Goal: Use online tool/utility: Utilize a website feature to perform a specific function

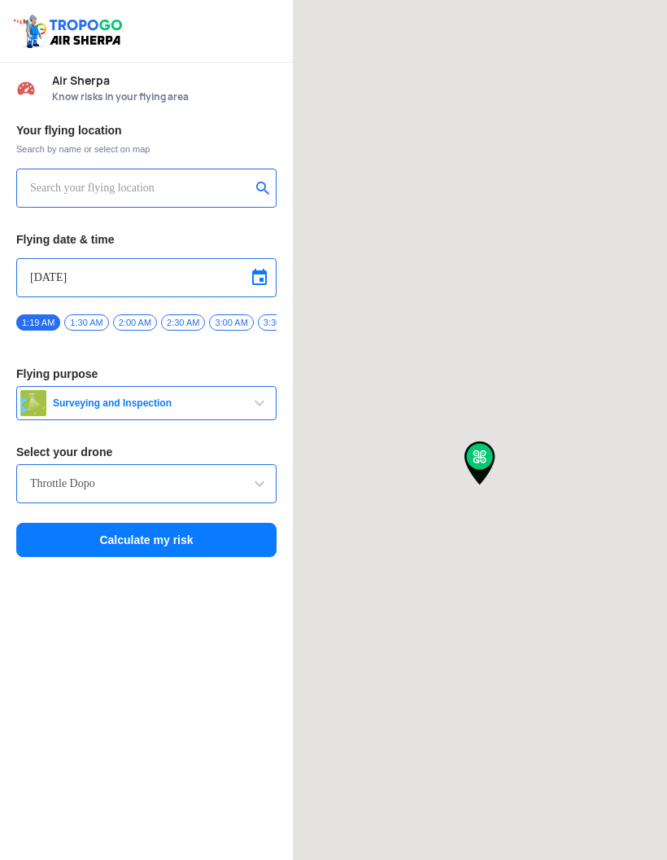
type input "[STREET_ADDRESS]"
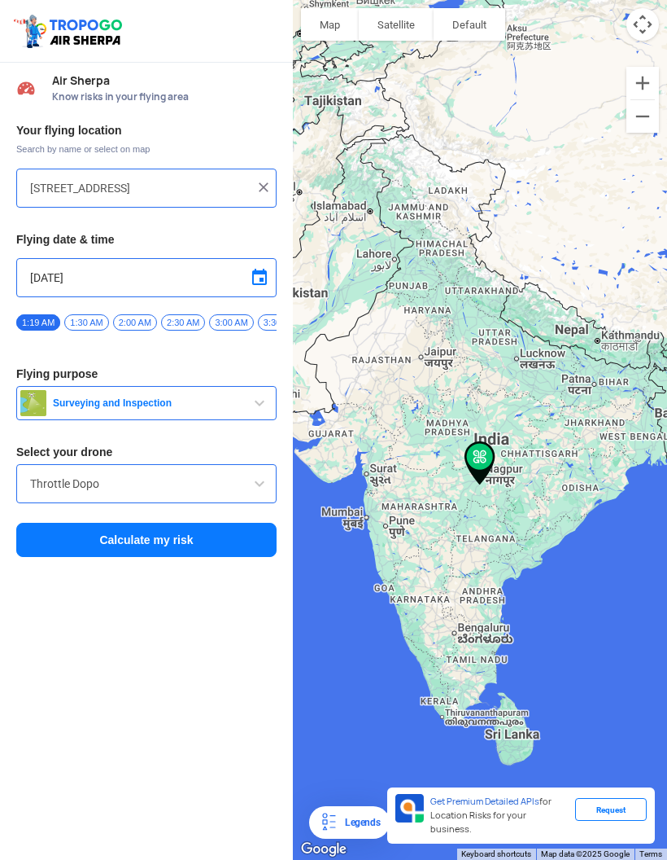
click at [240, 186] on input "[STREET_ADDRESS]" at bounding box center [140, 188] width 221 height 20
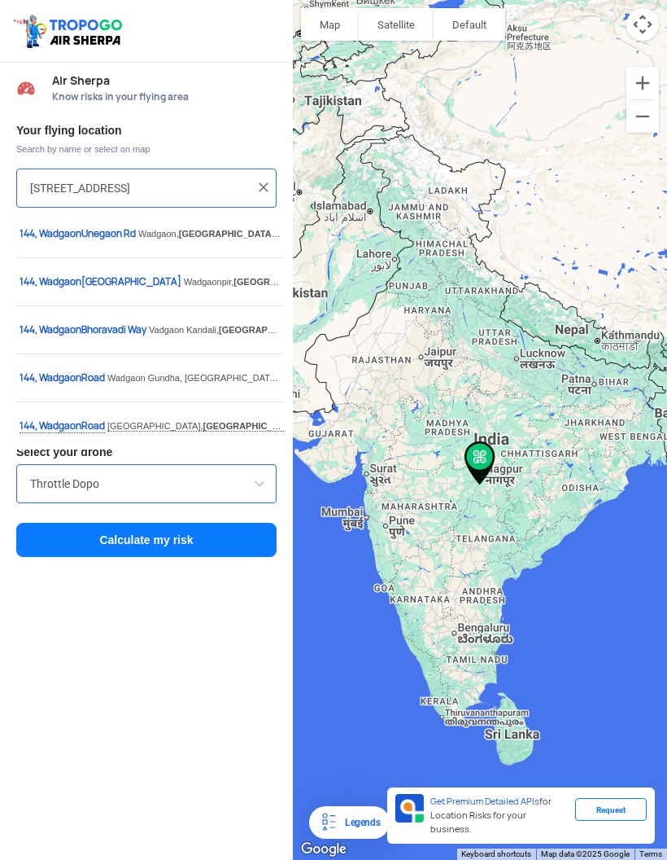
click at [269, 189] on img at bounding box center [264, 187] width 16 height 16
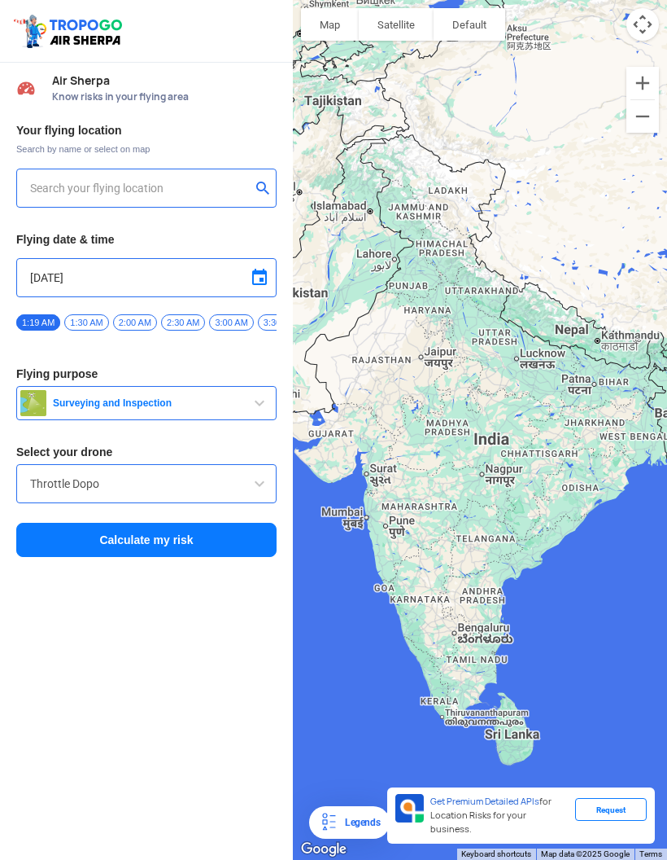
click at [67, 195] on input "text" at bounding box center [140, 188] width 221 height 20
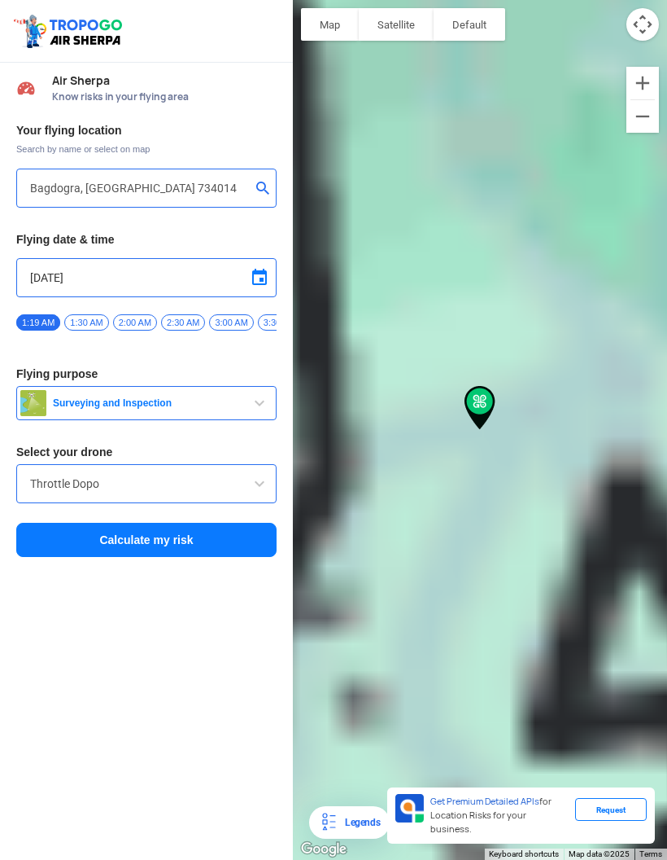
type input "[GEOGRAPHIC_DATA], [GEOGRAPHIC_DATA] 734014, [GEOGRAPHIC_DATA]"
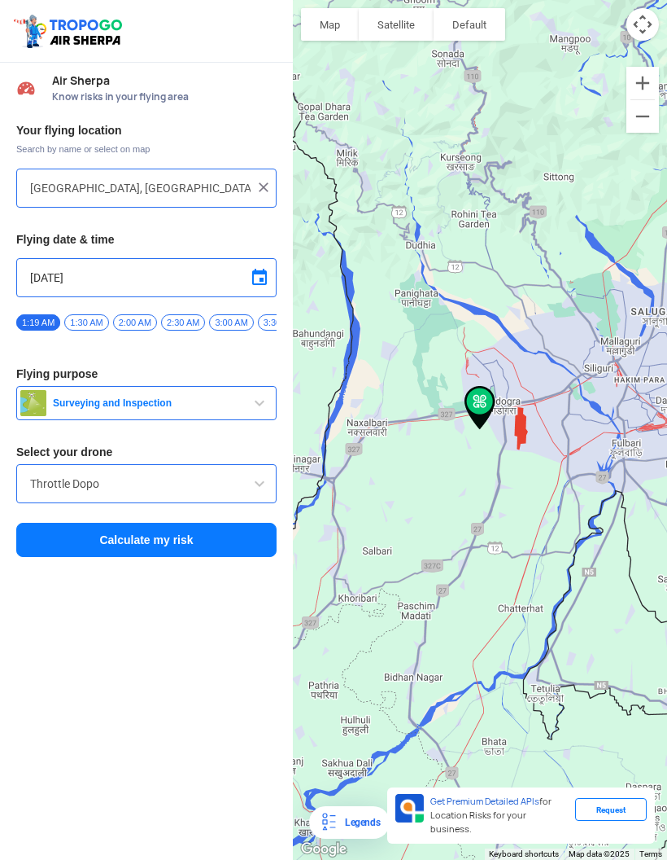
click at [45, 394] on img "button" at bounding box center [33, 403] width 26 height 26
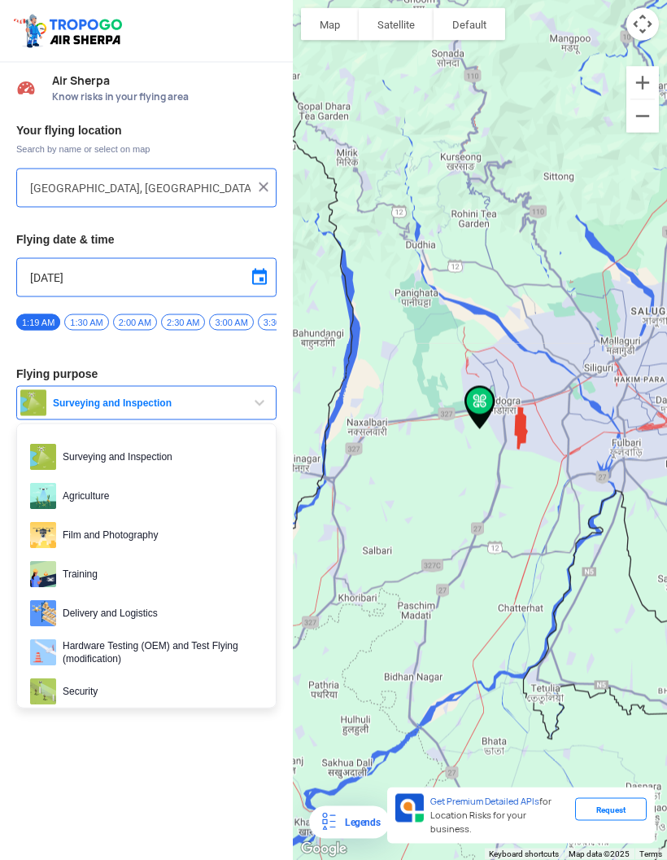
scroll to position [15, 0]
click at [91, 516] on div at bounding box center [333, 430] width 667 height 860
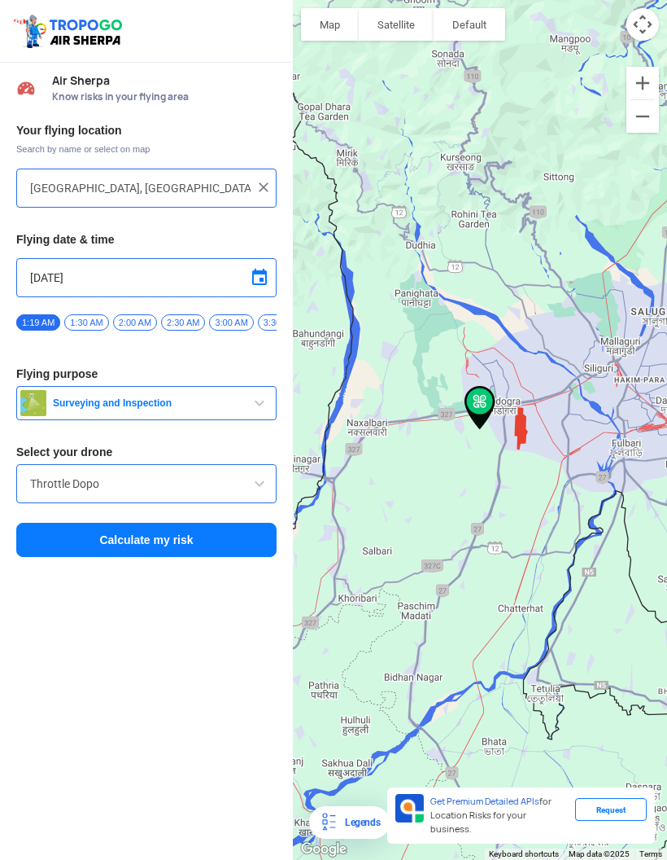
click at [46, 474] on input "Throttle Dopo" at bounding box center [146, 484] width 233 height 20
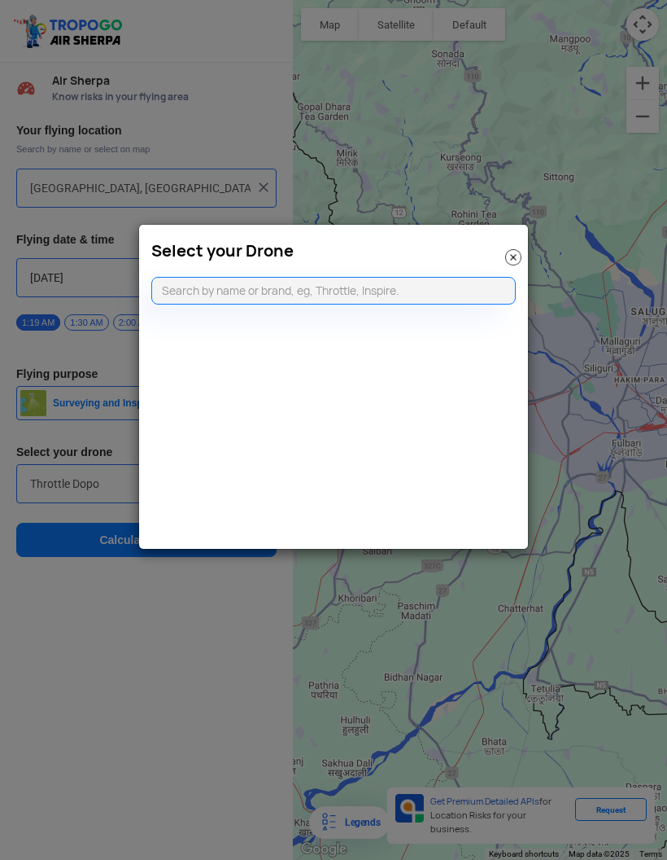
click at [512, 264] on img at bounding box center [513, 257] width 16 height 16
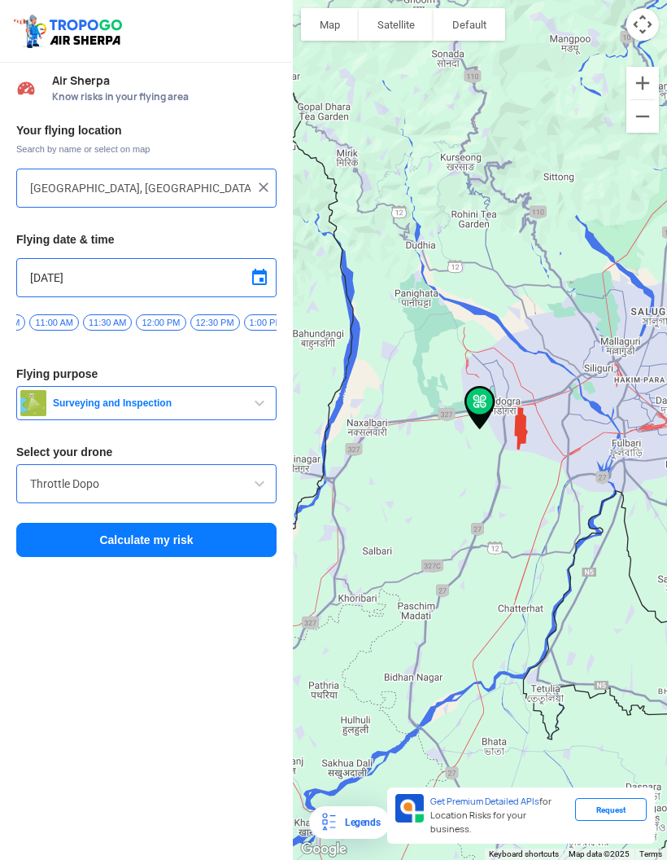
scroll to position [0, 1080]
click at [90, 314] on span "12:30 PM" at bounding box center [98, 322] width 50 height 16
click at [103, 523] on button "Calculate my risk" at bounding box center [146, 540] width 260 height 34
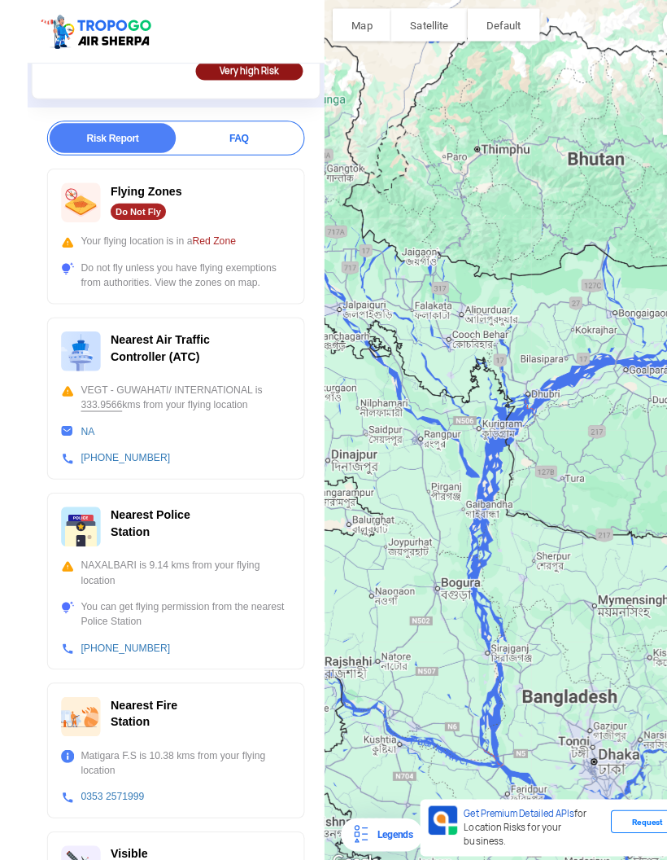
scroll to position [36, 0]
